Goal: Transaction & Acquisition: Purchase product/service

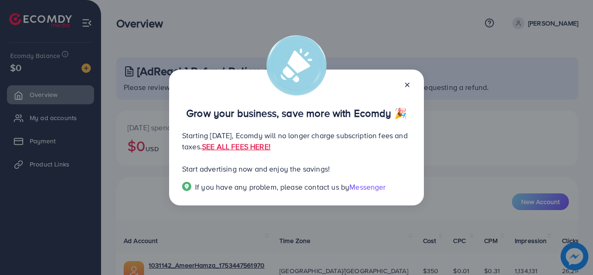
click at [406, 83] on icon at bounding box center [406, 84] width 7 height 7
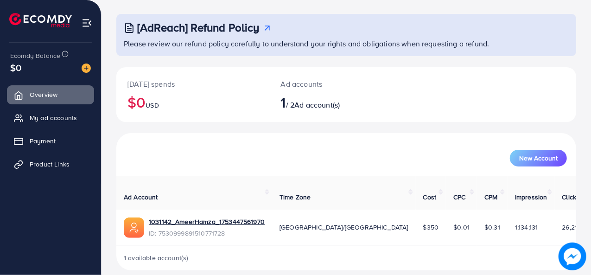
scroll to position [44, 0]
click at [54, 145] on span "Payment" at bounding box center [45, 140] width 26 height 9
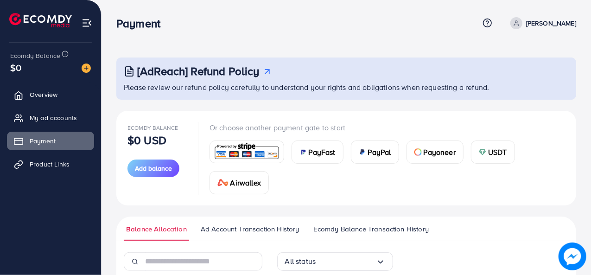
click at [311, 154] on span "PayFast" at bounding box center [322, 151] width 27 height 11
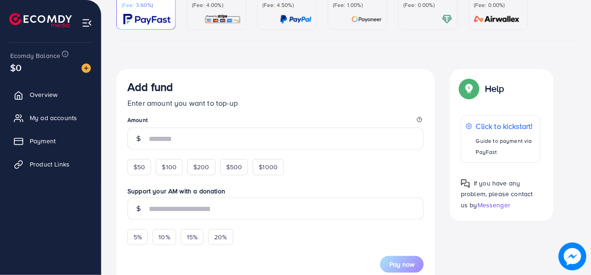
scroll to position [107, 0]
click at [138, 165] on span "$50" at bounding box center [139, 166] width 12 height 9
type input "**"
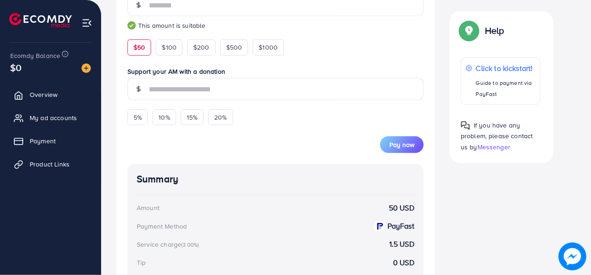
scroll to position [241, 0]
click at [397, 137] on button "Pay now" at bounding box center [402, 144] width 44 height 17
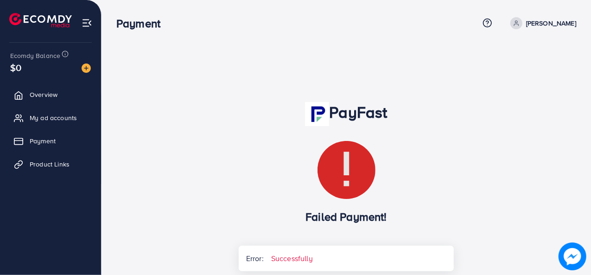
click at [328, 236] on div "PayFast Failed Payment! Error: Successfully Recharge Show me Ad Account" at bounding box center [346, 209] width 230 height 215
click at [44, 138] on span "Payment" at bounding box center [45, 140] width 26 height 9
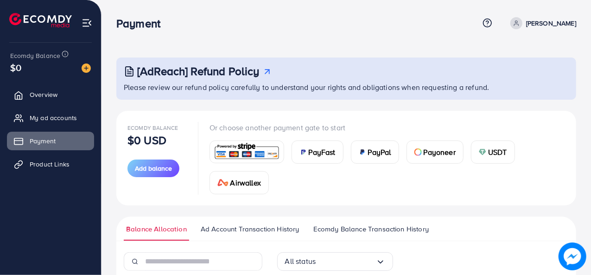
click at [320, 154] on span "PayFast" at bounding box center [322, 151] width 27 height 11
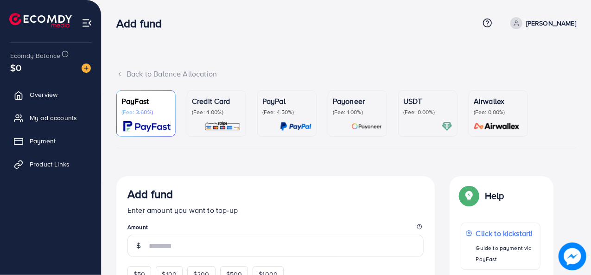
click at [214, 109] on p "(Fee: 4.00%)" at bounding box center [216, 111] width 49 height 7
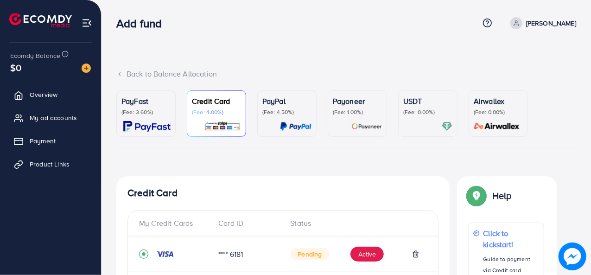
click at [220, 112] on p "(Fee: 4.00%)" at bounding box center [216, 111] width 49 height 7
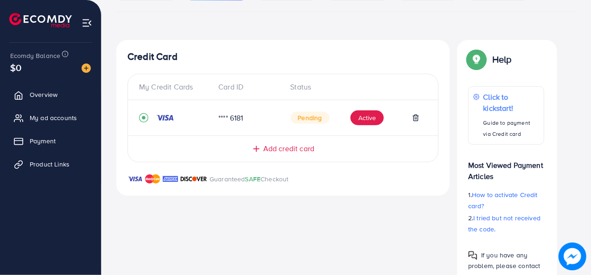
scroll to position [137, 0]
click at [282, 149] on span "Add credit card" at bounding box center [288, 148] width 51 height 11
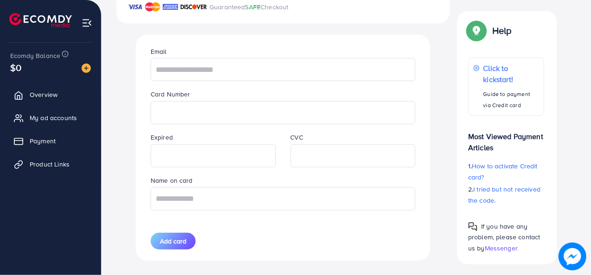
scroll to position [307, 0]
click at [239, 67] on input "text" at bounding box center [283, 70] width 265 height 23
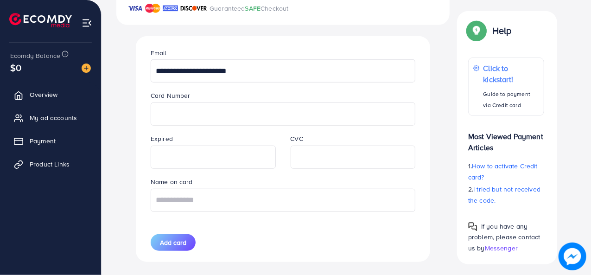
type input "**********"
click at [180, 199] on input "text" at bounding box center [283, 200] width 265 height 23
click at [173, 238] on span "Add card" at bounding box center [173, 242] width 26 height 9
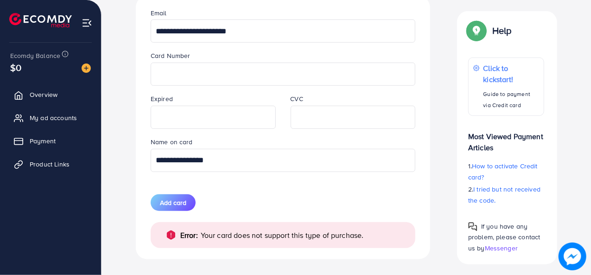
scroll to position [347, 0]
click at [250, 166] on input "**********" at bounding box center [283, 159] width 265 height 23
type input "*"
type input "**********"
click at [167, 198] on span "Add card" at bounding box center [173, 201] width 26 height 9
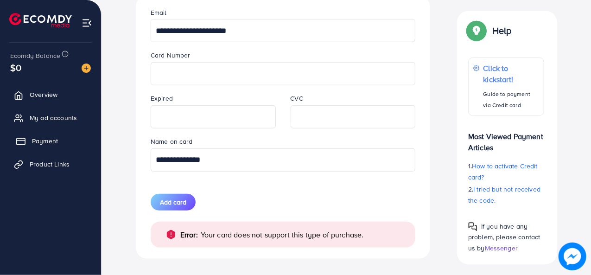
click at [69, 142] on link "Payment" at bounding box center [50, 141] width 87 height 19
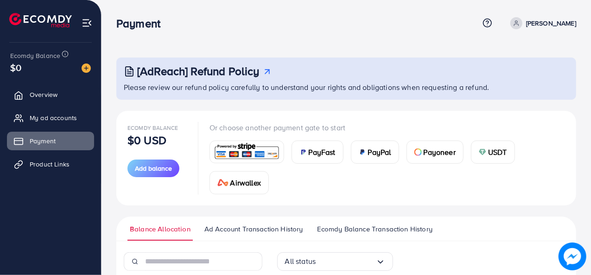
click at [313, 160] on div "PayFast" at bounding box center [317, 152] width 51 height 22
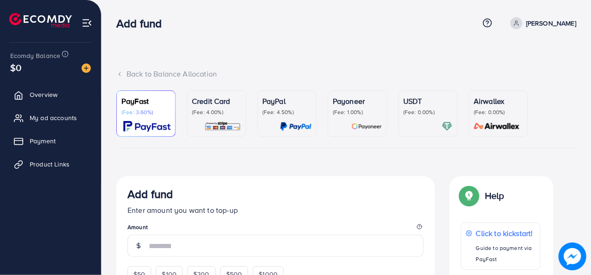
click at [216, 109] on p "(Fee: 4.00%)" at bounding box center [216, 111] width 49 height 7
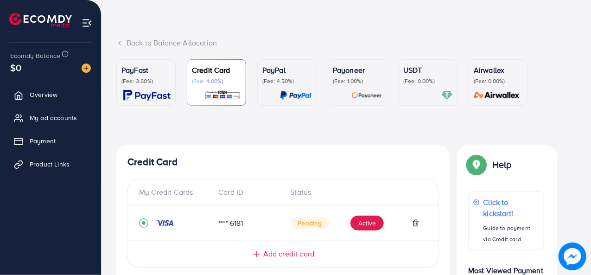
scroll to position [31, 0]
click at [169, 66] on p "PayFast" at bounding box center [145, 70] width 49 height 11
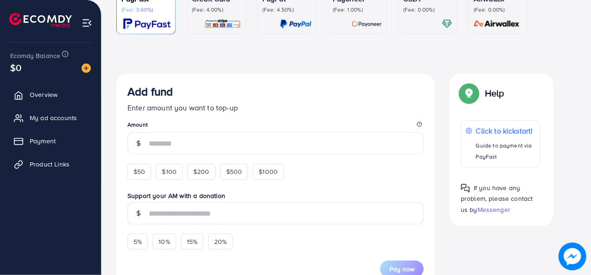
scroll to position [105, 0]
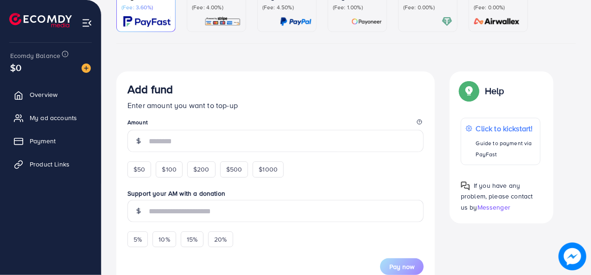
click at [139, 161] on div "$50 $100 $200 $500 $1000" at bounding box center [222, 167] width 190 height 20
click at [139, 164] on div "$50" at bounding box center [139, 169] width 24 height 16
type input "**"
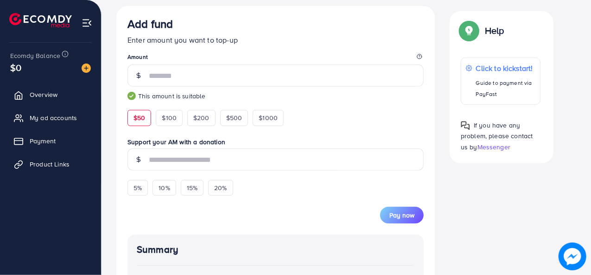
scroll to position [171, 0]
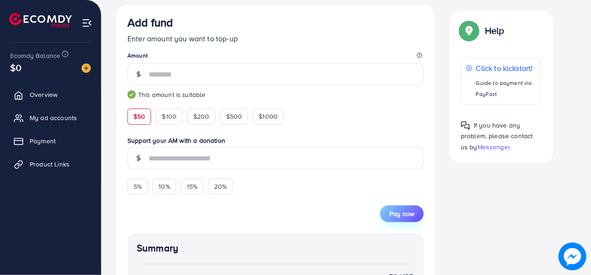
click at [397, 220] on button "Pay now" at bounding box center [402, 213] width 44 height 17
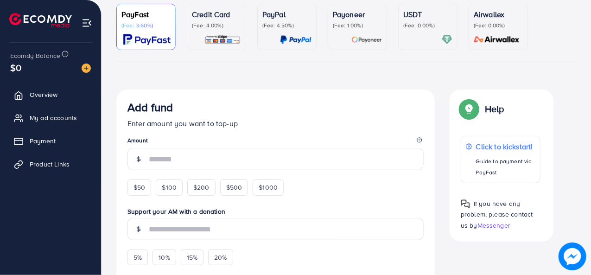
scroll to position [87, 0]
click at [148, 185] on div "$50" at bounding box center [139, 187] width 24 height 16
type input "**"
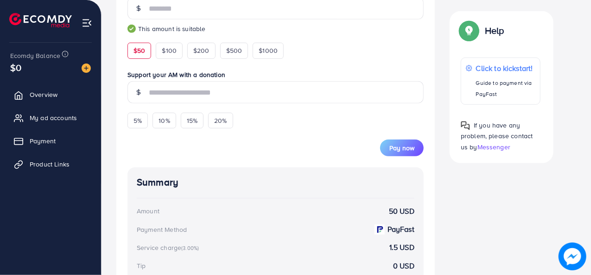
scroll to position [239, 0]
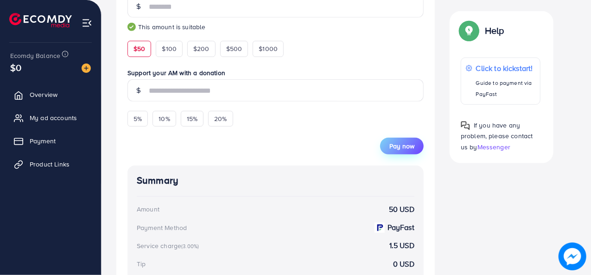
click at [407, 144] on span "Pay now" at bounding box center [401, 145] width 25 height 9
